Goal: Task Accomplishment & Management: Manage account settings

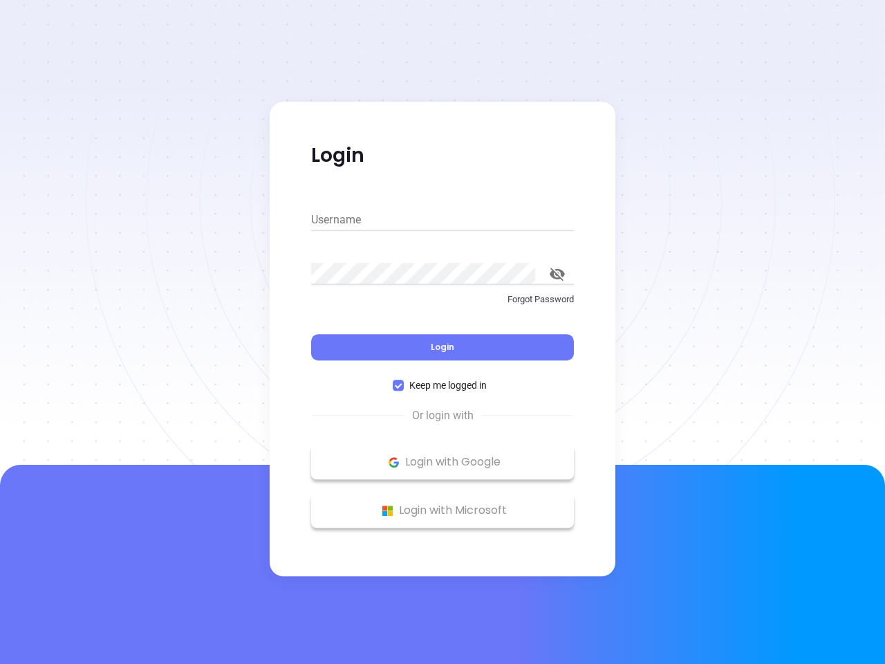
click at [442, 332] on div "Login" at bounding box center [442, 338] width 263 height 43
click at [442, 220] on input "Username" at bounding box center [442, 220] width 263 height 22
click at [557, 274] on icon "toggle password visibility" at bounding box center [556, 273] width 15 height 13
click at [442, 347] on span "Login" at bounding box center [442, 347] width 23 height 12
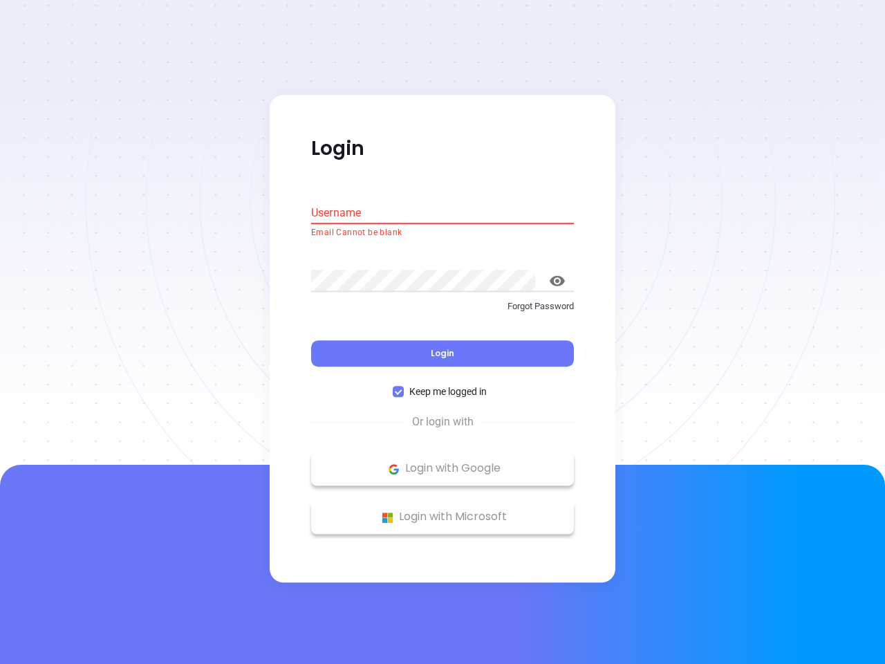
click at [442, 385] on span "Keep me logged in" at bounding box center [448, 391] width 88 height 15
click at [404, 386] on input "Keep me logged in" at bounding box center [398, 391] width 11 height 11
checkbox input "false"
click at [442, 462] on p "Login with Google" at bounding box center [442, 468] width 249 height 21
click at [442, 510] on p "Login with Microsoft" at bounding box center [442, 517] width 249 height 21
